Goal: Transaction & Acquisition: Book appointment/travel/reservation

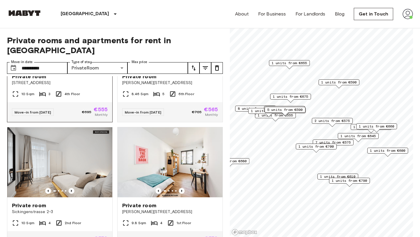
scroll to position [84, 0]
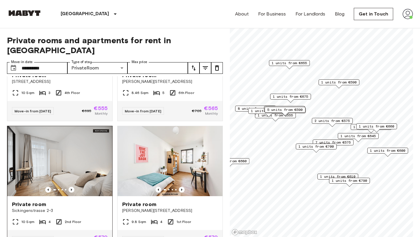
click at [85, 200] on div "Private room" at bounding box center [60, 203] width 96 height 7
